Goal: Book appointment/travel/reservation

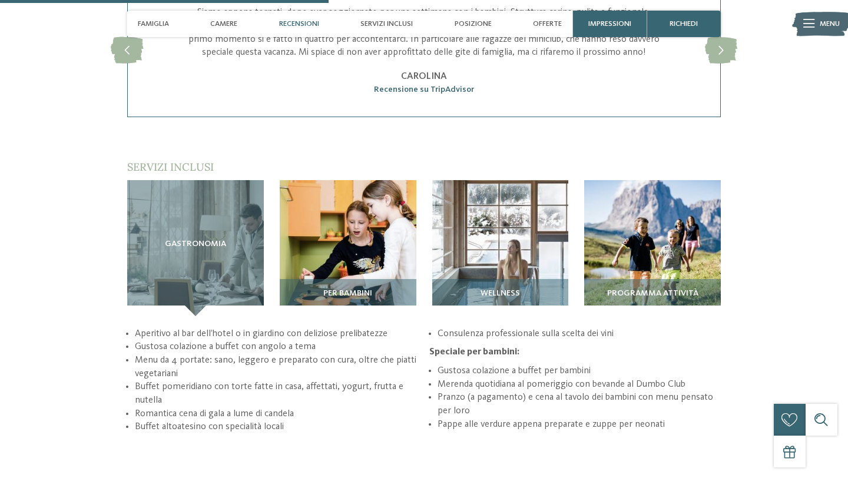
scroll to position [1360, 0]
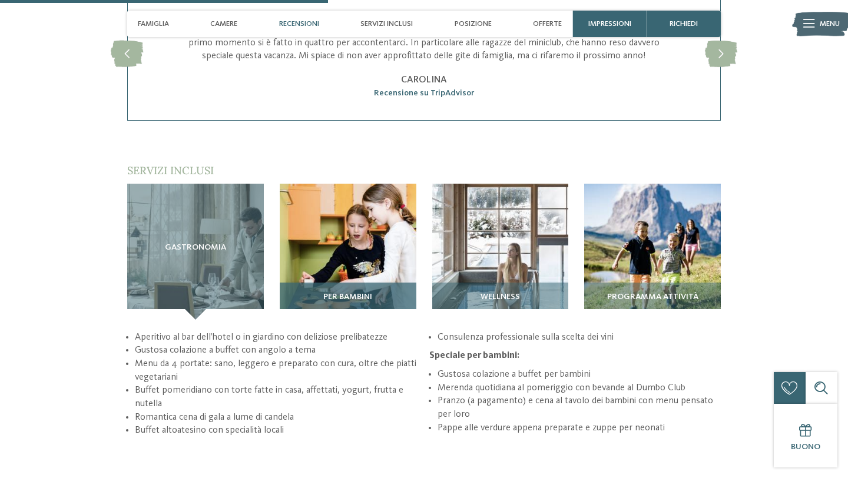
click at [309, 233] on img at bounding box center [348, 252] width 137 height 137
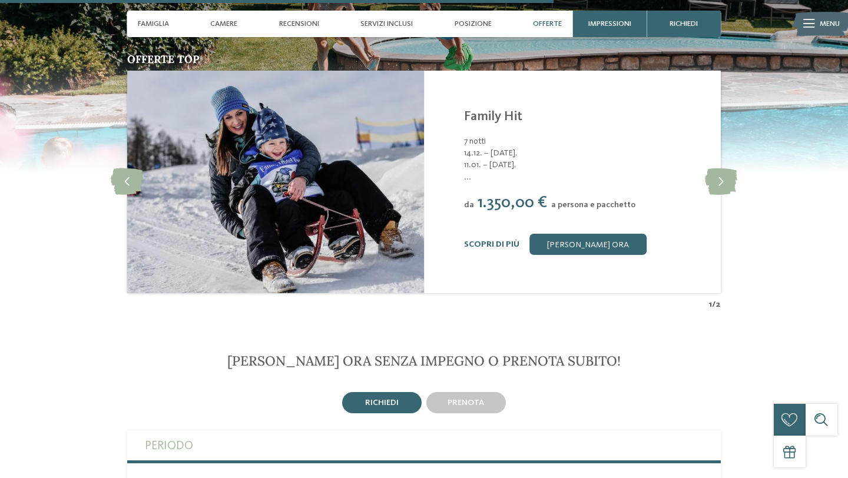
scroll to position [2218, 0]
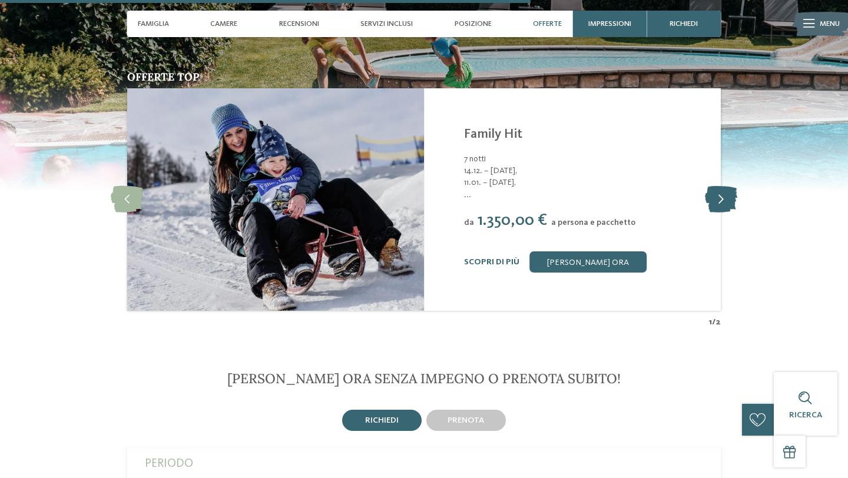
click at [733, 187] on icon at bounding box center [721, 200] width 32 height 27
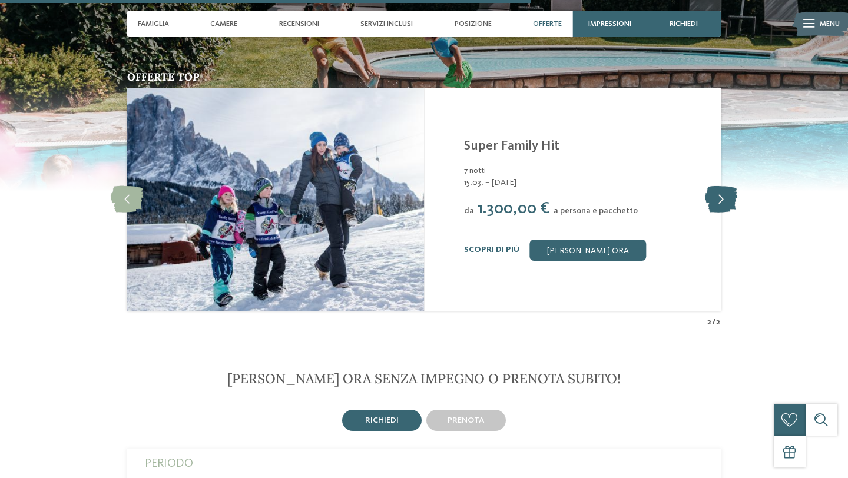
click at [733, 187] on icon at bounding box center [721, 200] width 32 height 27
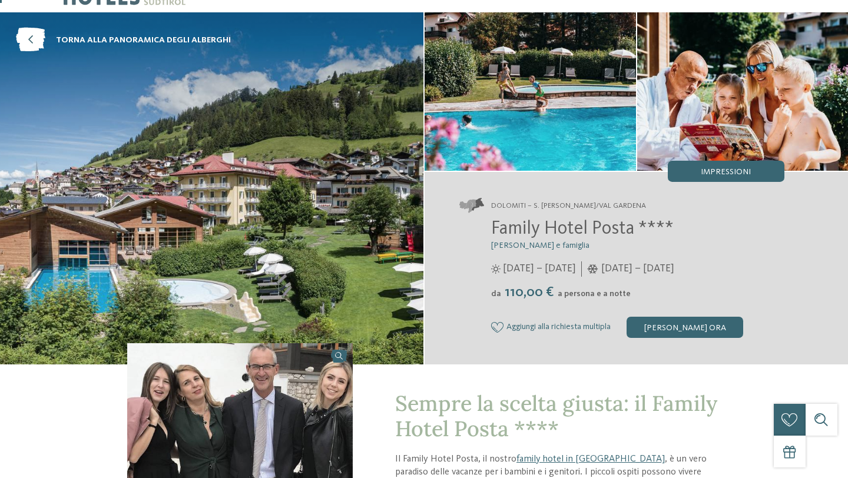
scroll to position [0, 0]
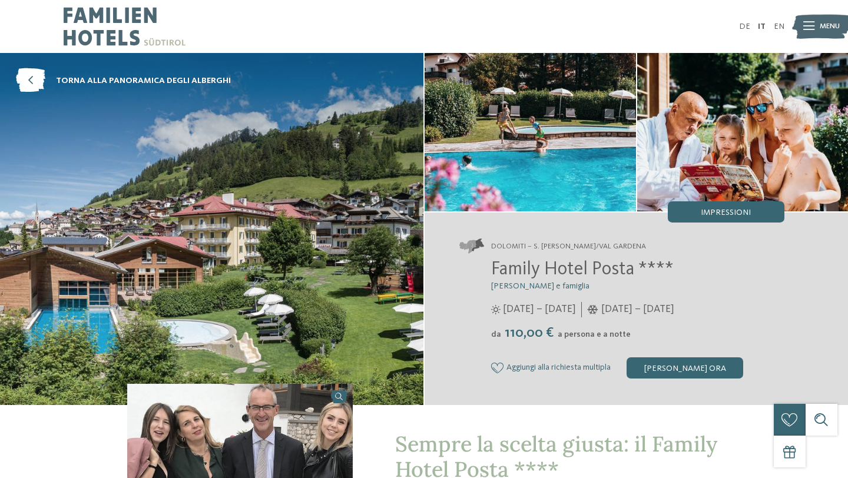
click at [102, 21] on img at bounding box center [125, 26] width 122 height 53
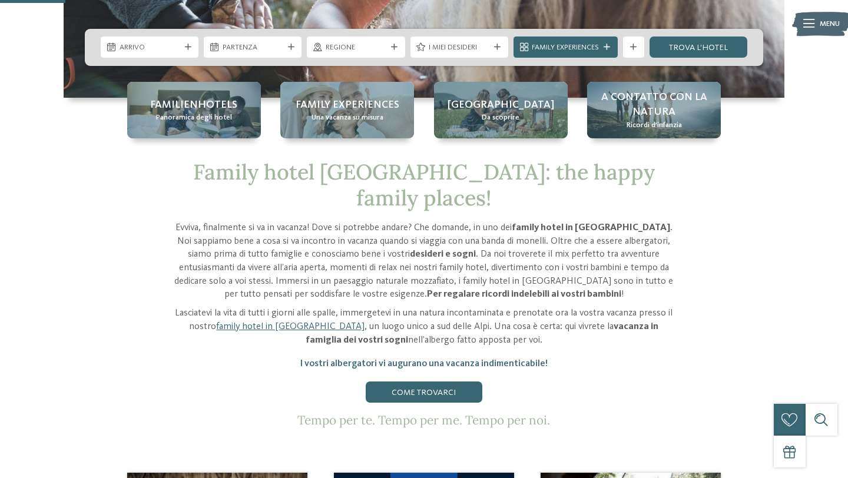
scroll to position [361, 0]
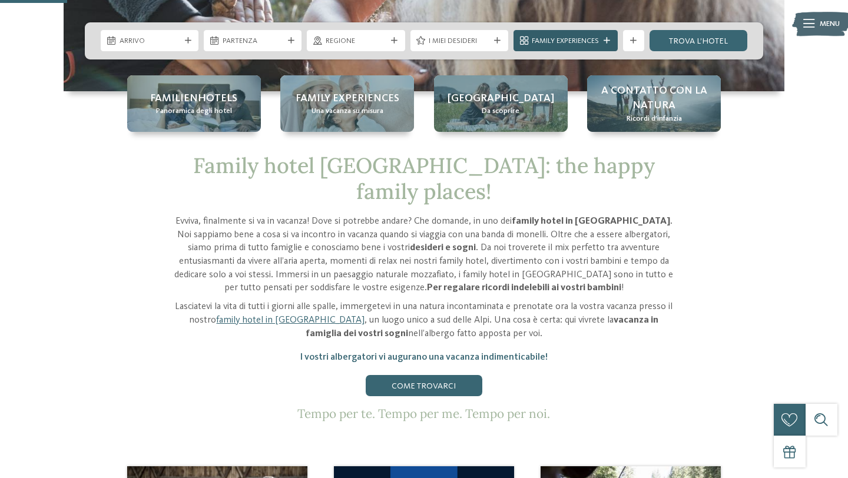
click at [566, 42] on span "Family Experiences" at bounding box center [565, 41] width 67 height 11
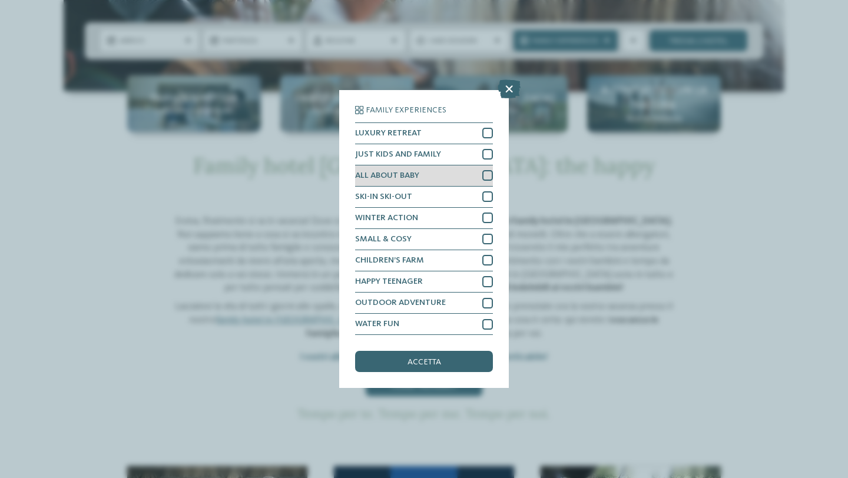
click at [488, 180] on div at bounding box center [487, 175] width 11 height 11
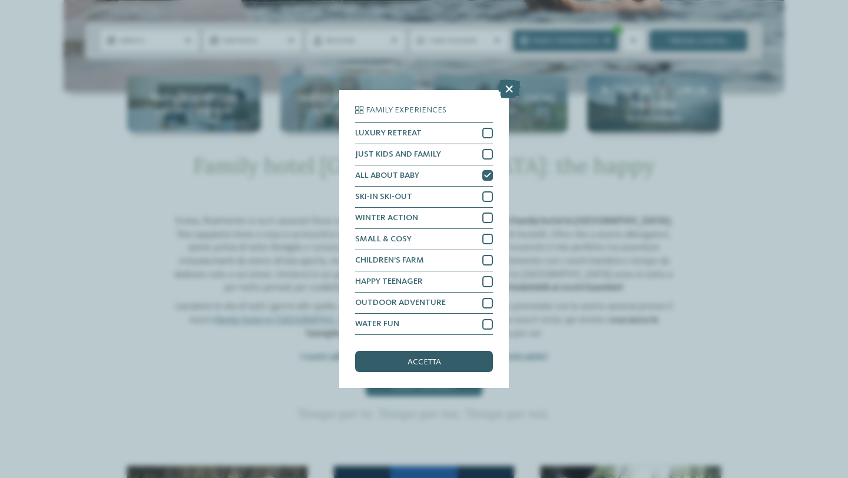
click at [465, 359] on div "accetta" at bounding box center [424, 361] width 138 height 21
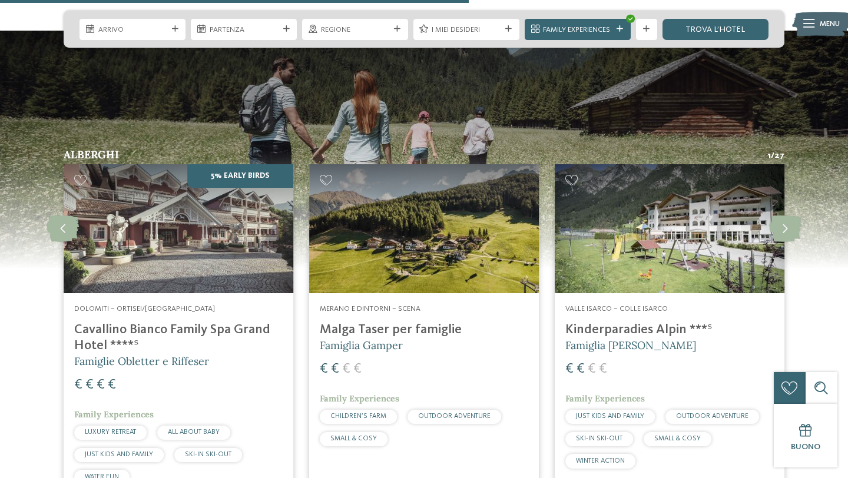
scroll to position [2696, 0]
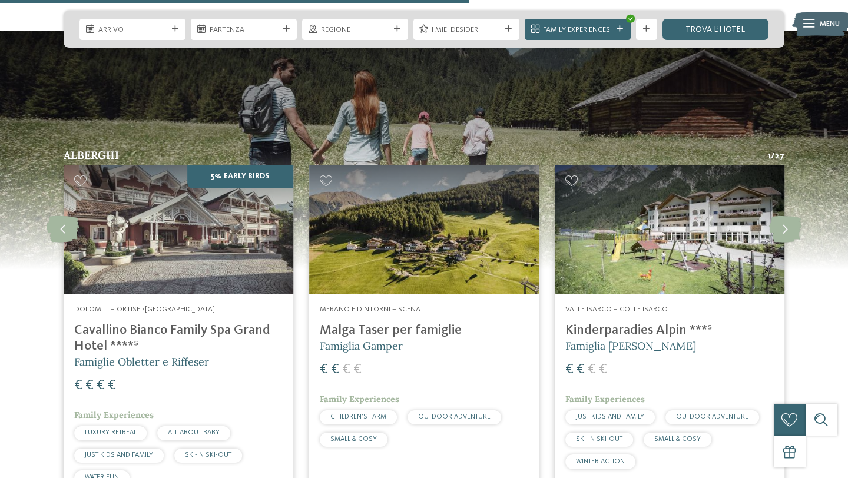
click at [465, 359] on div "Merano e dintorni – Scena Malga Taser per famiglie Famiglia Gamper € € € € Fami…" at bounding box center [424, 378] width 230 height 169
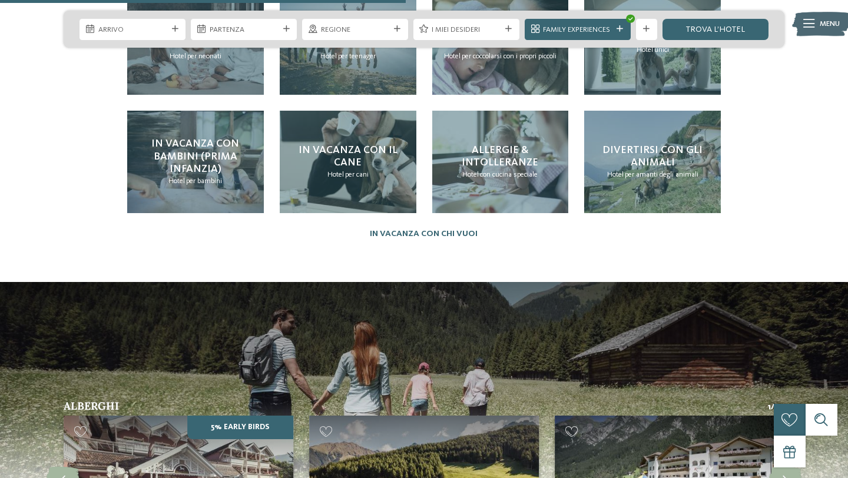
scroll to position [2294, 0]
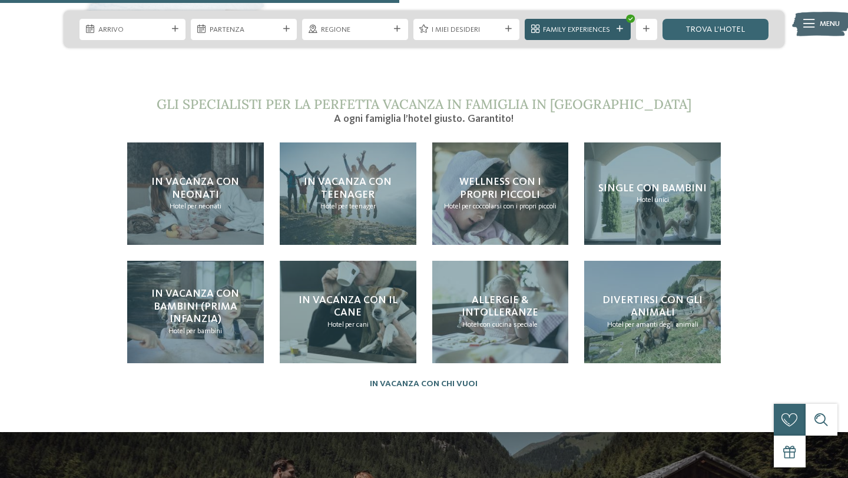
click at [572, 29] on span "Family Experiences" at bounding box center [577, 30] width 69 height 11
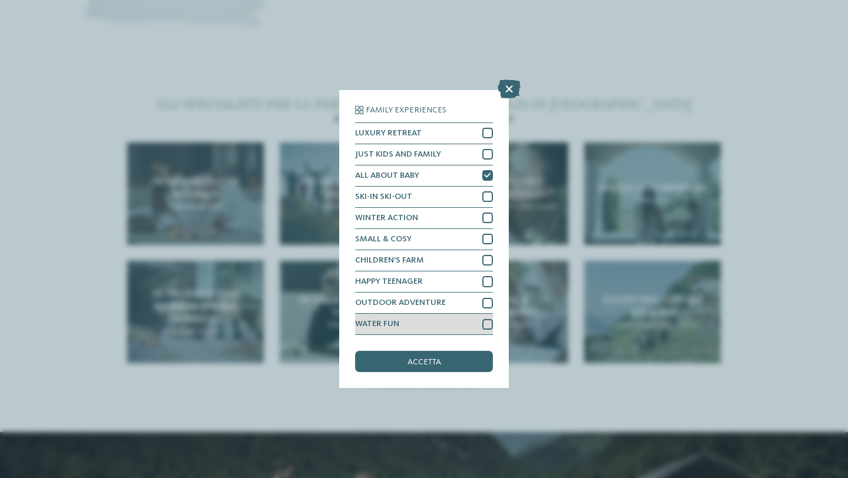
click at [488, 325] on div at bounding box center [487, 324] width 11 height 11
click at [419, 359] on span "accetta" at bounding box center [425, 362] width 34 height 8
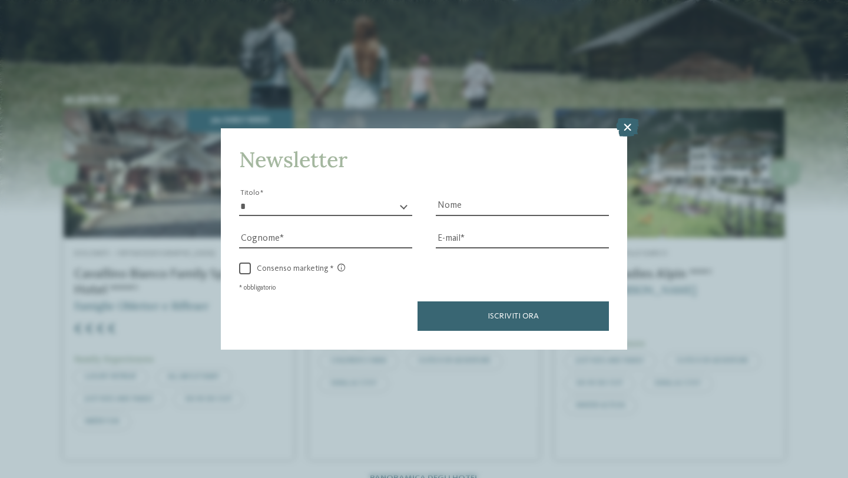
scroll to position [2751, 0]
click at [627, 127] on icon at bounding box center [627, 127] width 23 height 19
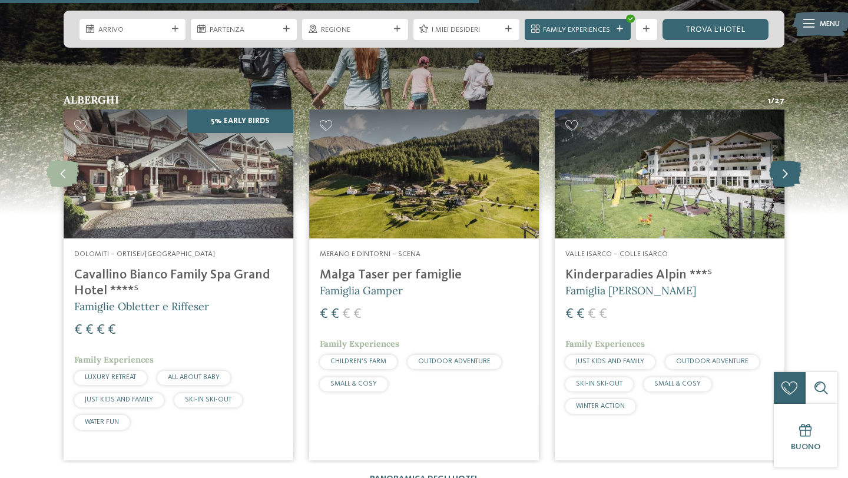
click at [784, 161] on icon at bounding box center [785, 174] width 32 height 27
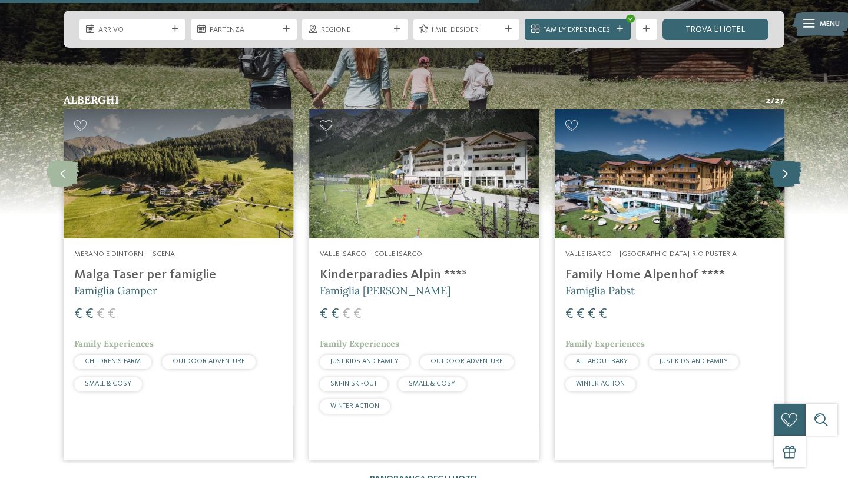
click at [784, 161] on icon at bounding box center [785, 174] width 32 height 27
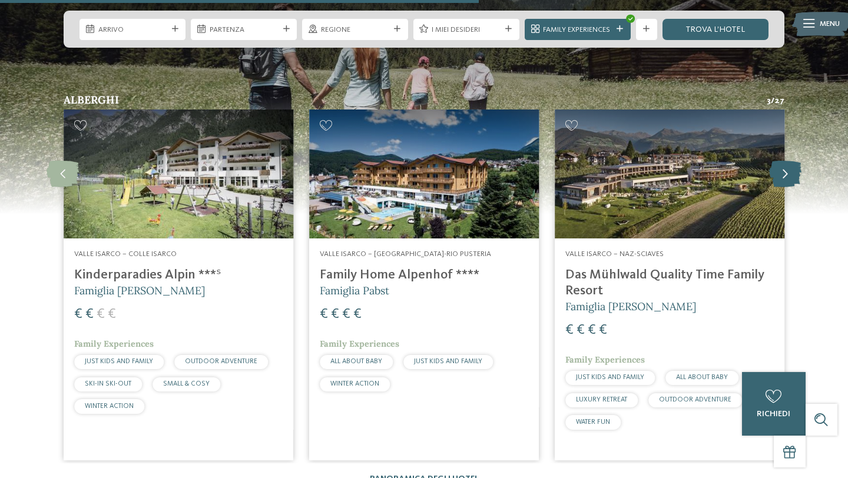
click at [784, 161] on icon at bounding box center [785, 174] width 32 height 27
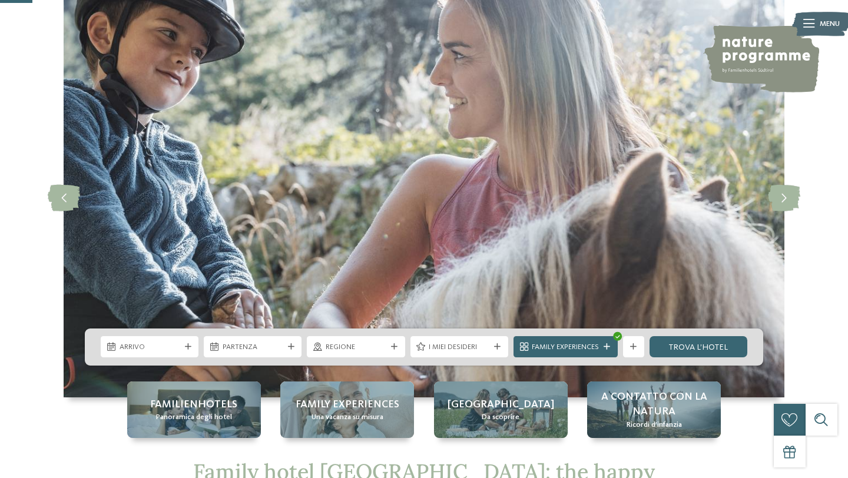
scroll to position [18, 0]
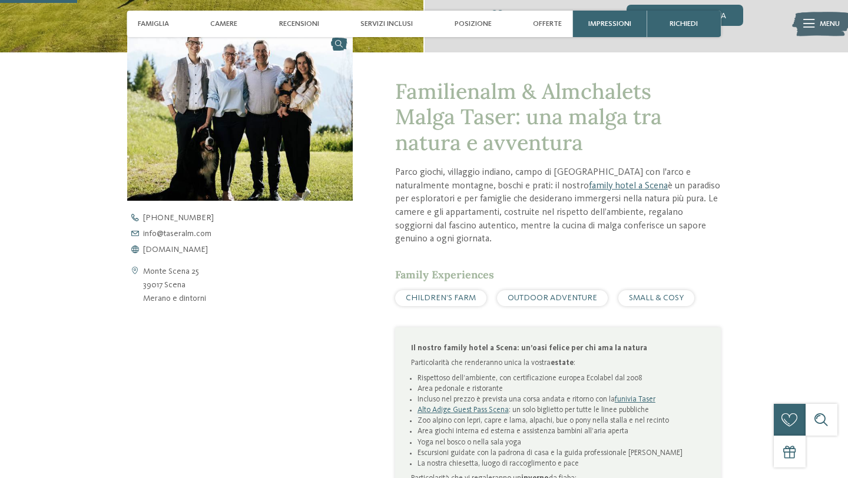
scroll to position [408, 0]
